Goal: Information Seeking & Learning: Learn about a topic

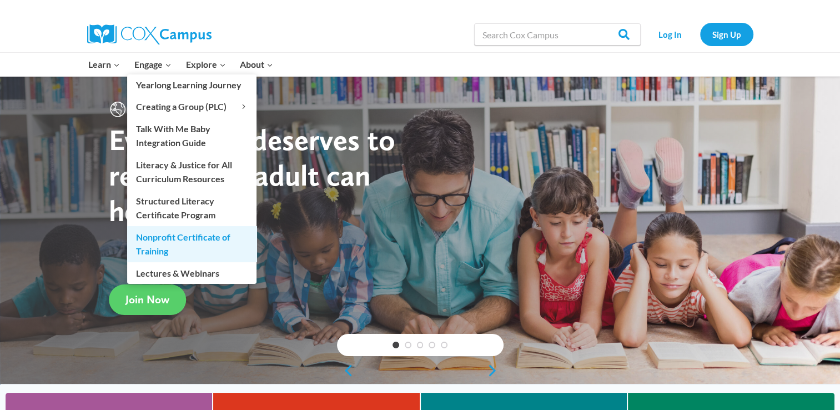
click at [172, 240] on link "Nonprofit Certificate of Training" at bounding box center [191, 244] width 129 height 36
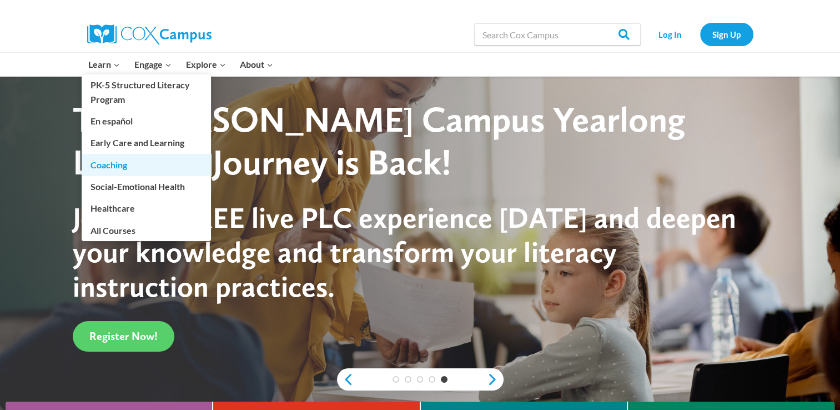
click at [113, 157] on link "Coaching" at bounding box center [146, 164] width 129 height 21
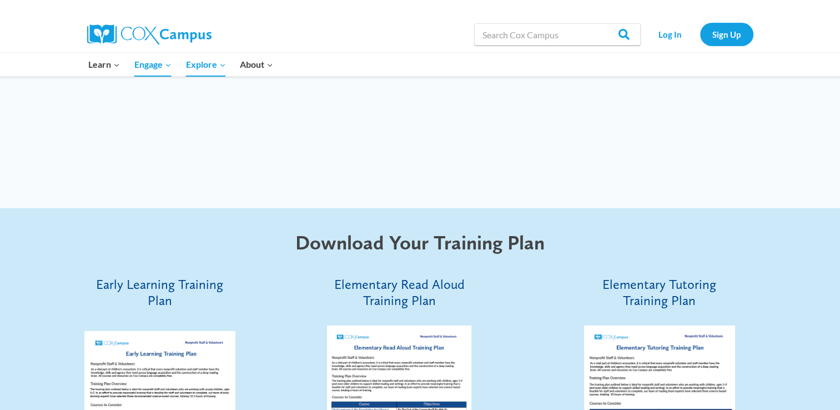
scroll to position [3066, 0]
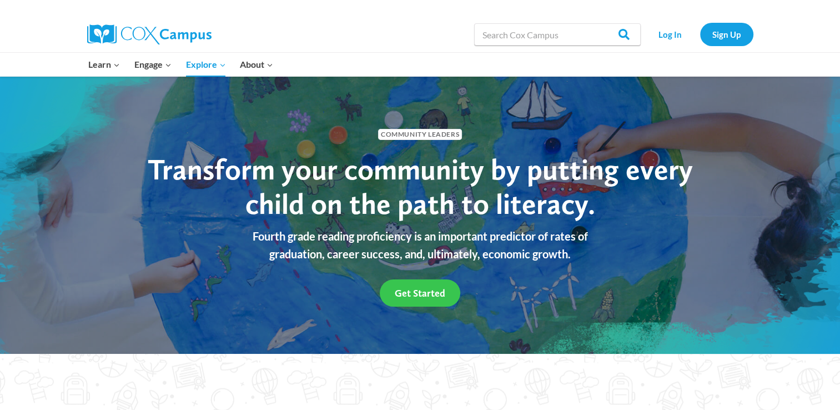
click at [407, 292] on span "Get Started" at bounding box center [420, 293] width 51 height 12
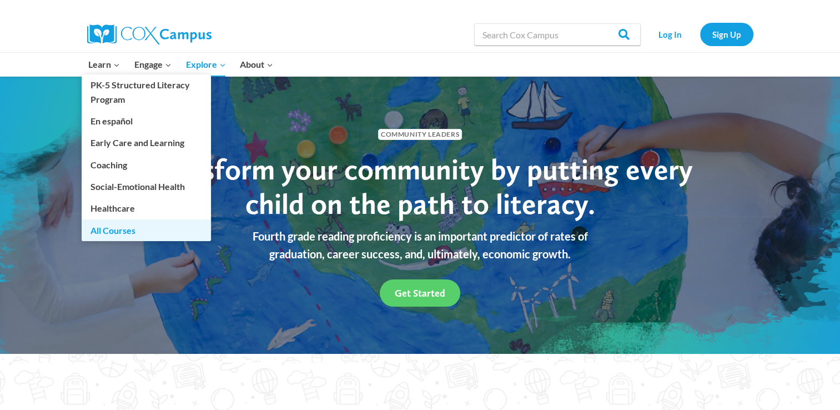
click at [119, 229] on link "All Courses" at bounding box center [146, 229] width 129 height 21
